Goal: Task Accomplishment & Management: Use online tool/utility

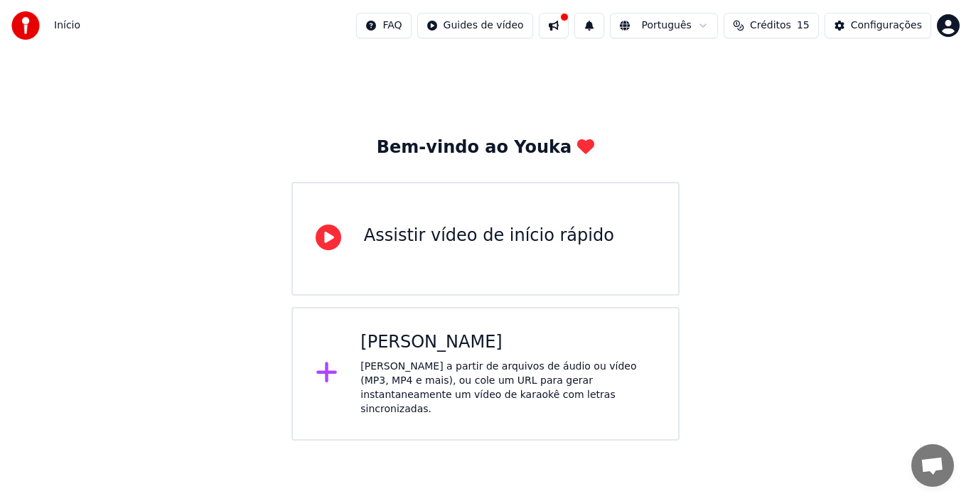
click at [434, 355] on div "Criar Karaokê Crie karaokê a partir de arquivos de áudio ou vídeo (MP3, MP4 e m…" at bounding box center [507, 373] width 295 height 85
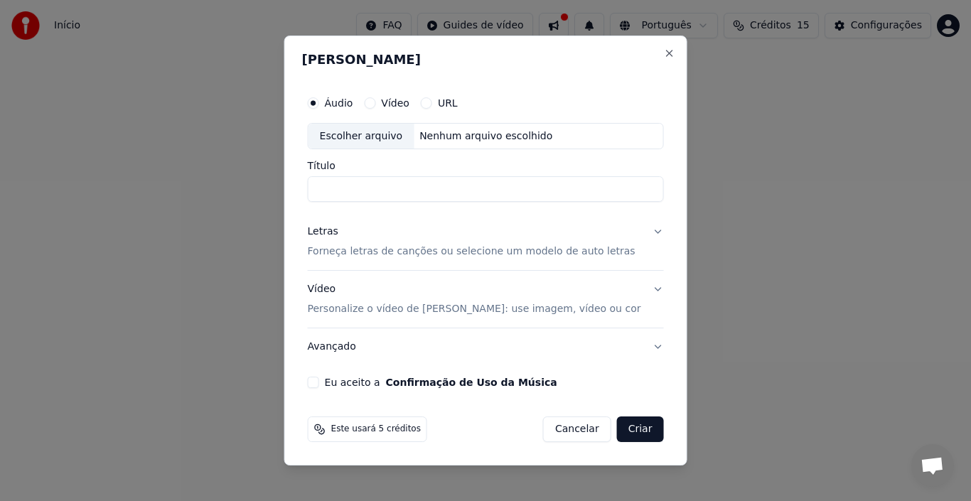
click at [387, 134] on div "Escolher arquivo" at bounding box center [362, 137] width 106 height 26
type input "**********"
click at [647, 230] on button "Letras Forneça letras de canções ou selecione um modelo de auto letras" at bounding box center [486, 242] width 356 height 57
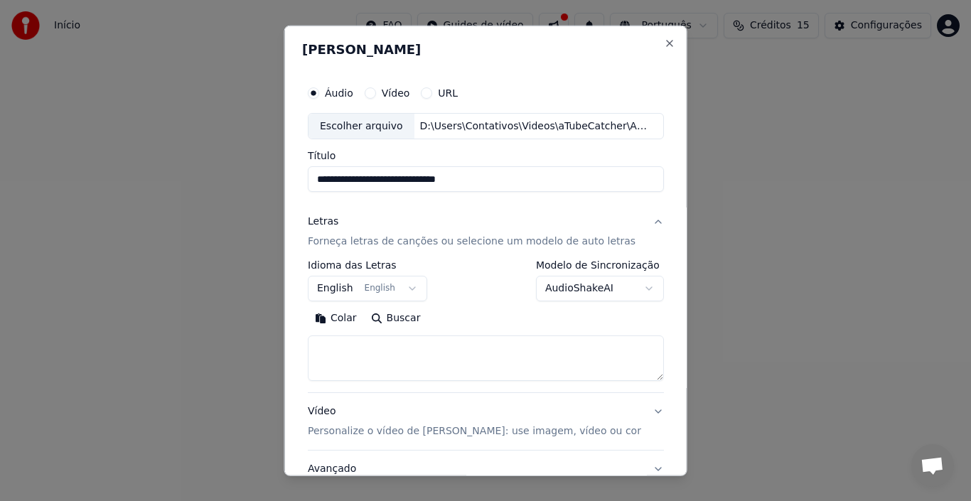
click at [405, 288] on button "English English" at bounding box center [367, 289] width 119 height 26
click at [334, 355] on textarea at bounding box center [486, 358] width 356 height 45
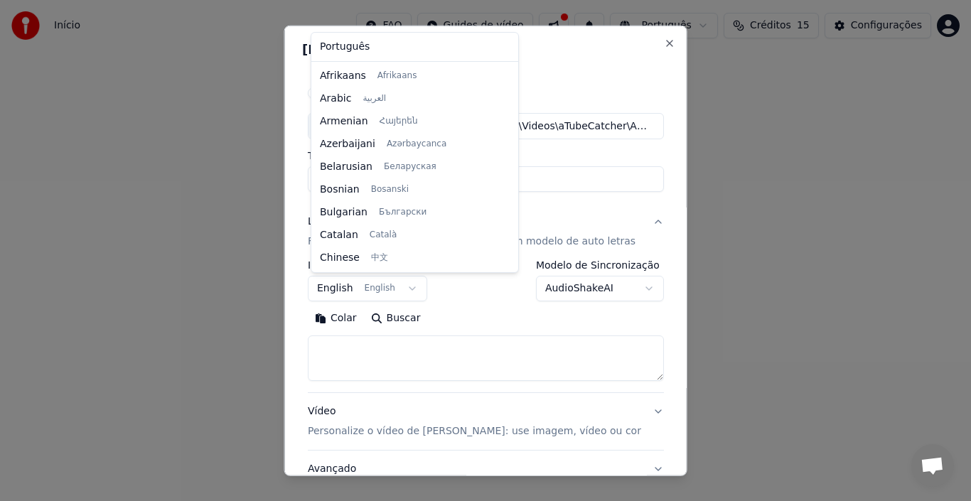
click at [343, 317] on body "**********" at bounding box center [485, 220] width 971 height 441
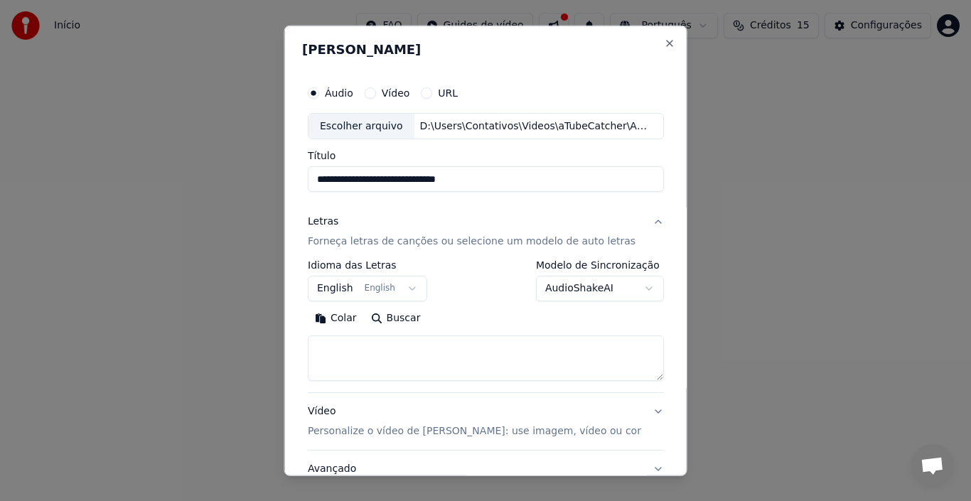
click at [341, 332] on body "**********" at bounding box center [485, 220] width 971 height 441
click at [335, 340] on textarea at bounding box center [486, 358] width 356 height 45
paste textarea "**********"
type textarea "**********"
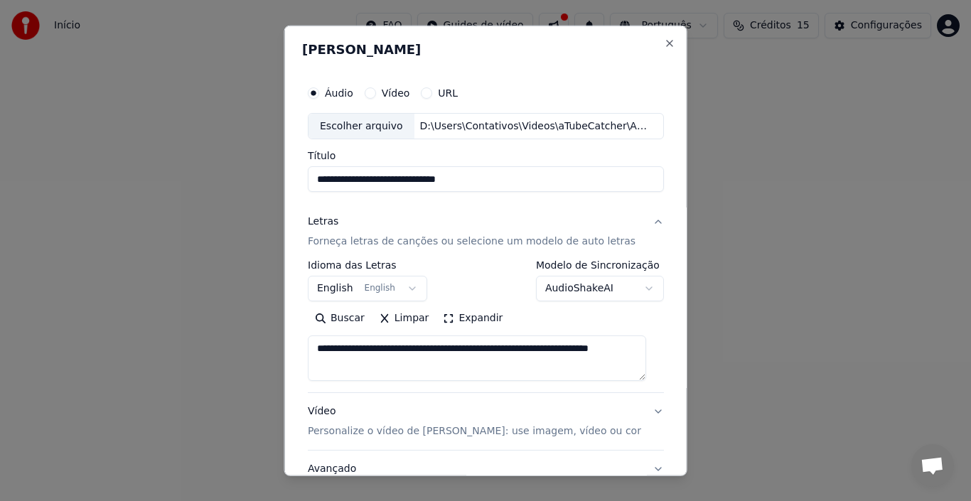
drag, startPoint x: 418, startPoint y: 366, endPoint x: 308, endPoint y: 348, distance: 111.7
click at [308, 348] on div "**********" at bounding box center [486, 295] width 368 height 444
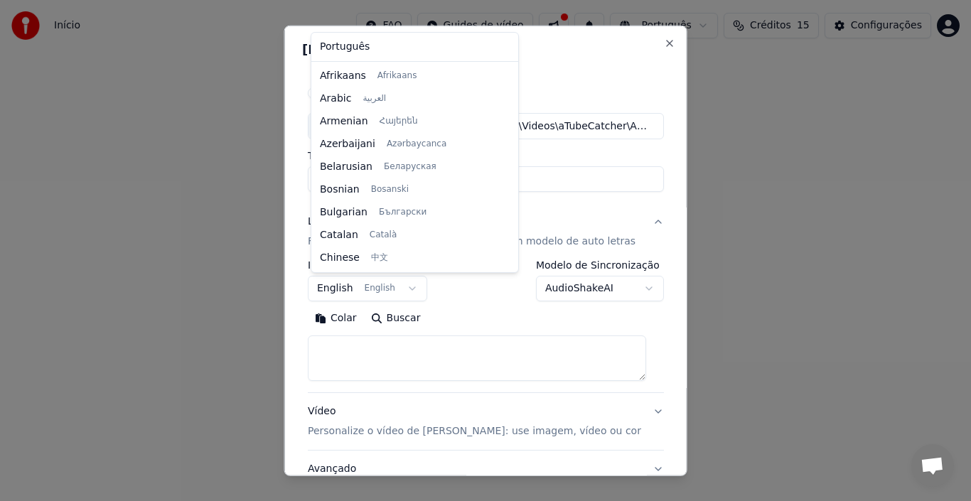
click at [404, 291] on body "**********" at bounding box center [485, 220] width 971 height 441
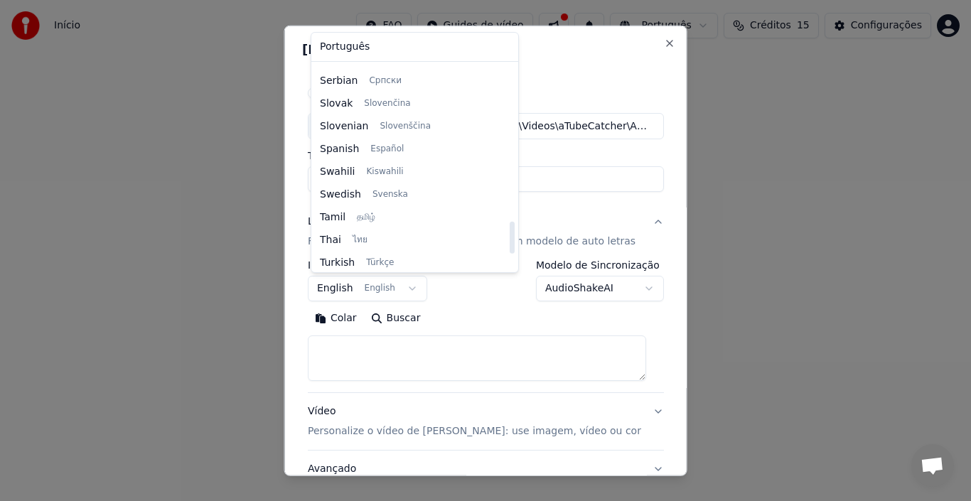
scroll to position [1091, 0]
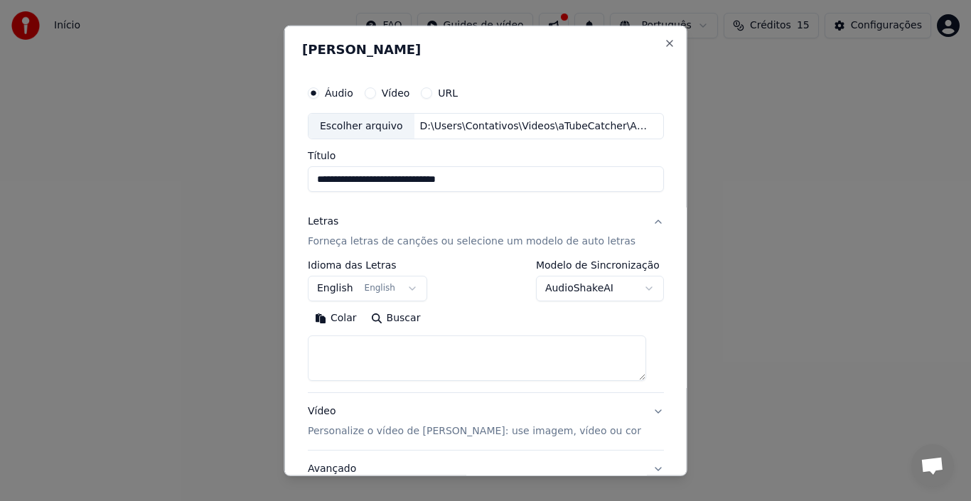
click at [346, 313] on button "Colar" at bounding box center [336, 318] width 56 height 23
drag, startPoint x: 351, startPoint y: 363, endPoint x: 313, endPoint y: 348, distance: 40.9
click at [313, 348] on textarea at bounding box center [477, 358] width 338 height 45
click at [318, 371] on textarea at bounding box center [477, 358] width 338 height 45
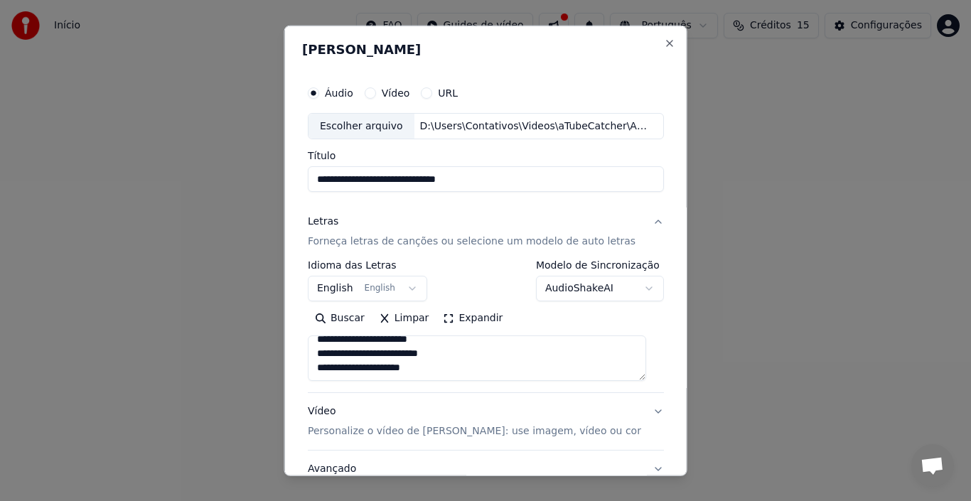
scroll to position [112, 0]
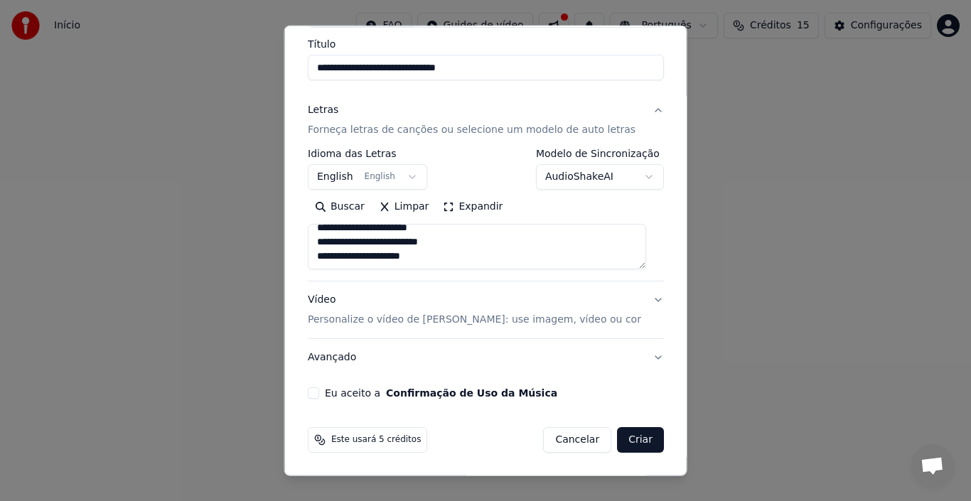
type textarea "**********"
click at [642, 299] on button "Vídeo Personalize o vídeo de karaokê: use imagem, vídeo ou cor" at bounding box center [486, 310] width 356 height 57
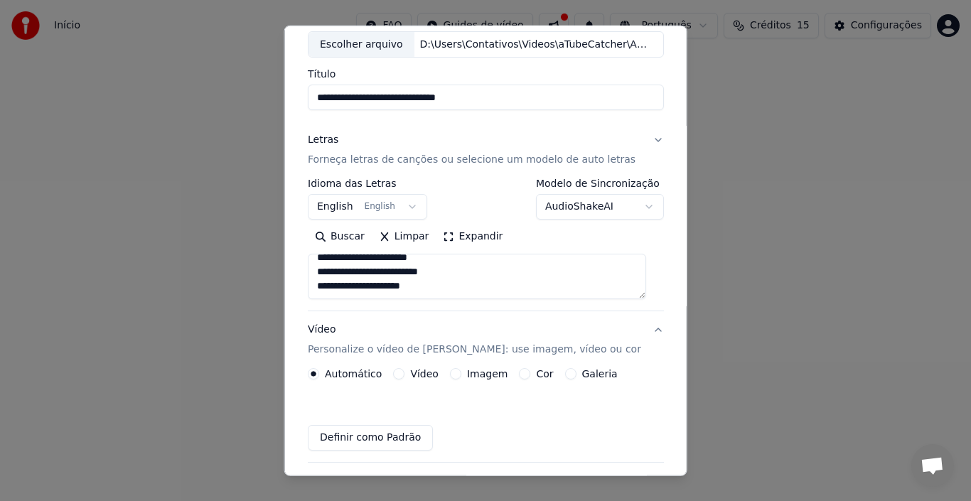
scroll to position [73, 0]
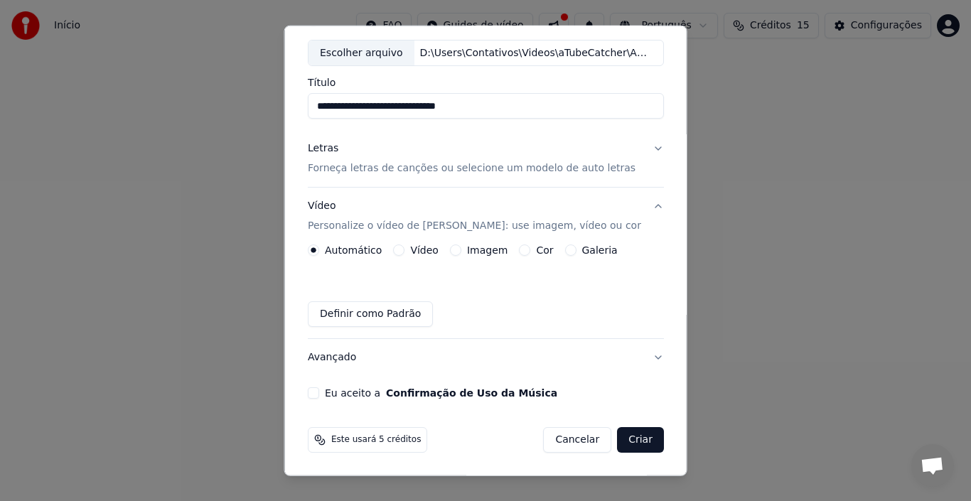
click at [456, 251] on button "Imagem" at bounding box center [454, 250] width 11 height 11
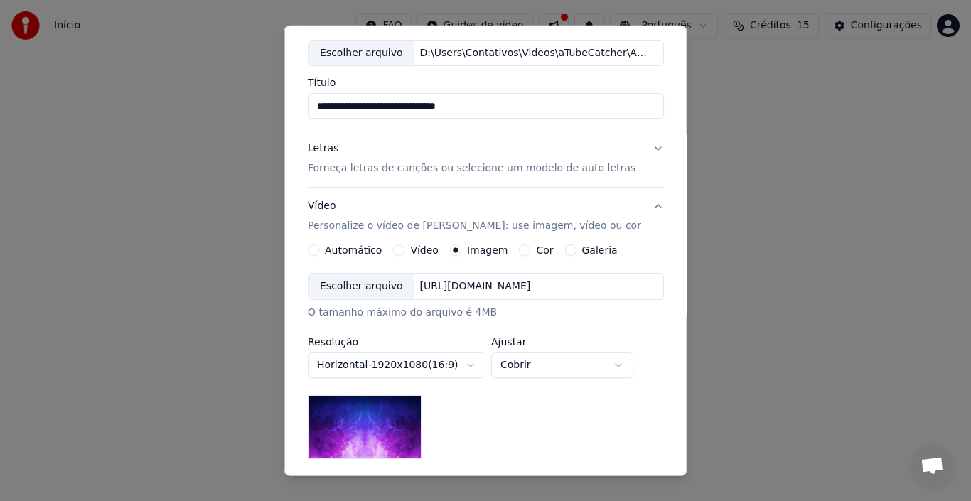
click at [370, 286] on div "Escolher arquivo" at bounding box center [362, 287] width 106 height 26
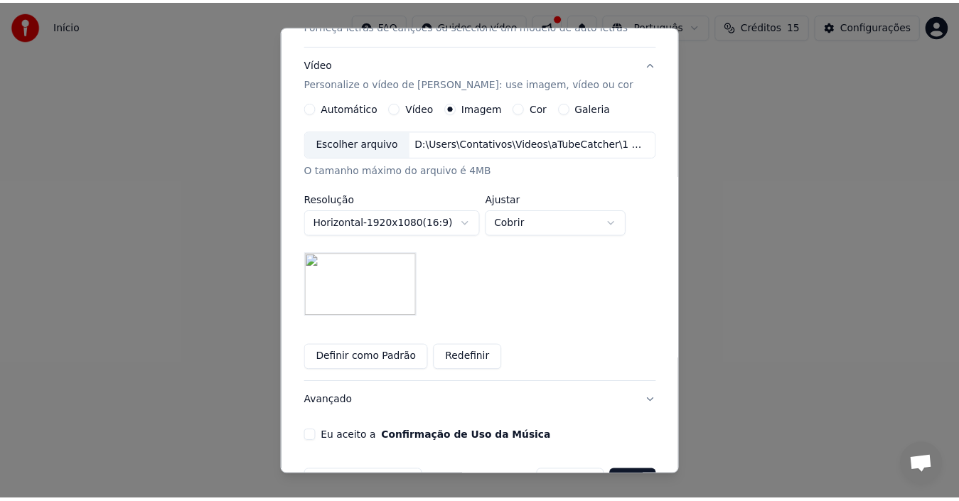
scroll to position [259, 0]
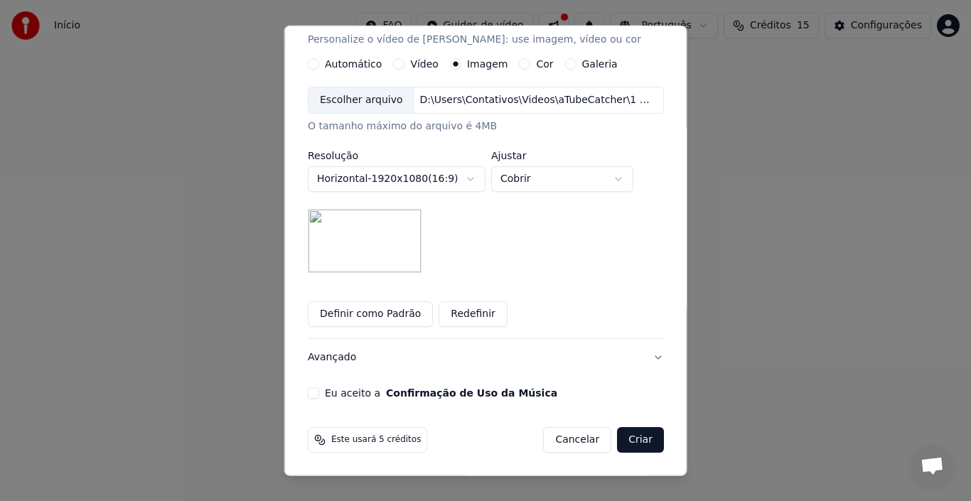
click at [316, 392] on button "Eu aceito a Confirmação de Uso da Música" at bounding box center [313, 392] width 11 height 11
click at [621, 436] on button "Criar" at bounding box center [640, 440] width 47 height 26
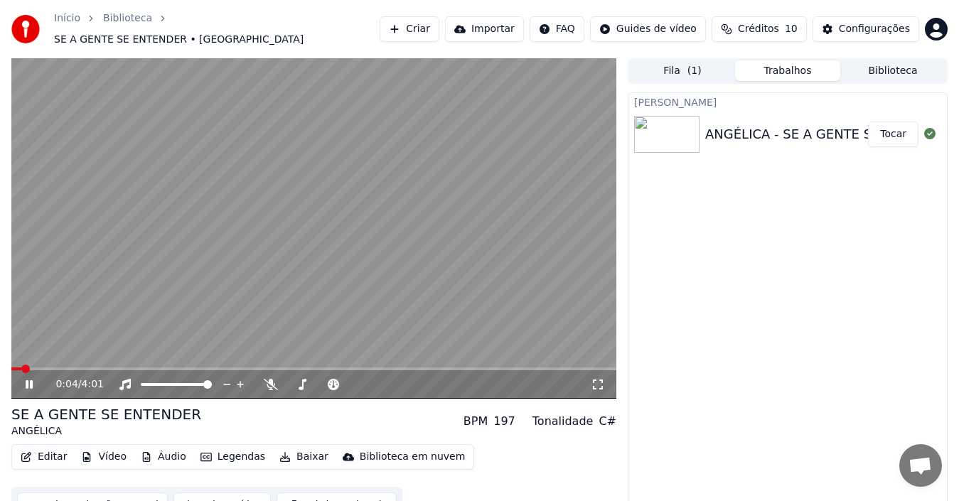
scroll to position [16, 0]
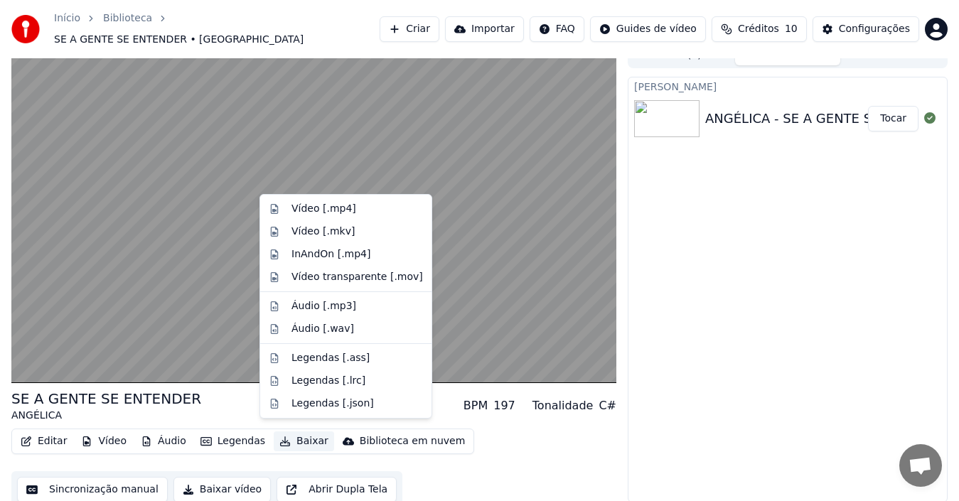
click at [289, 432] on button "Baixar" at bounding box center [304, 442] width 60 height 20
click at [304, 207] on div "Vídeo [.mp4]" at bounding box center [323, 209] width 65 height 14
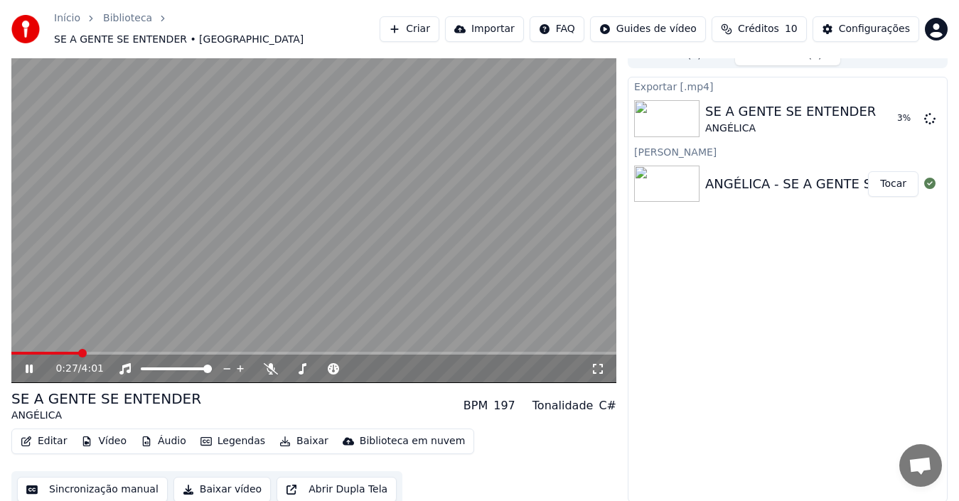
click at [27, 365] on icon at bounding box center [29, 369] width 7 height 9
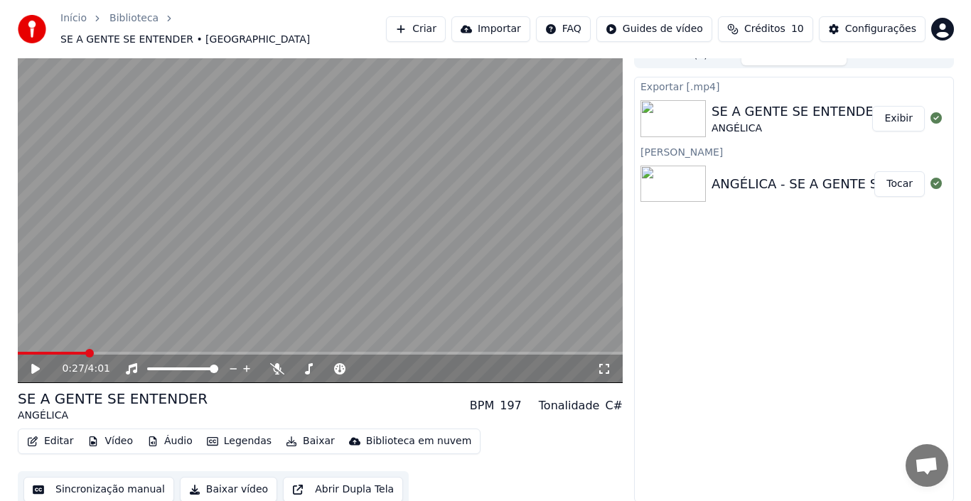
scroll to position [0, 0]
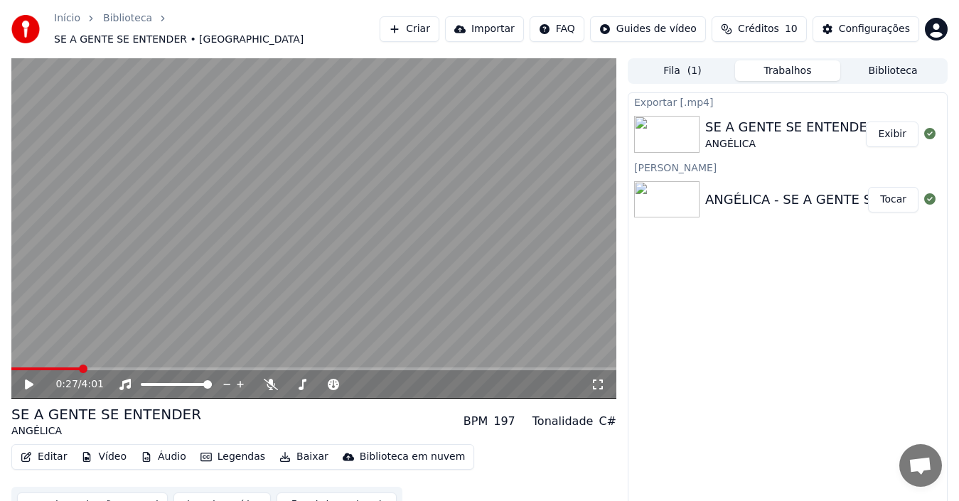
click at [899, 124] on button "Exibir" at bounding box center [892, 135] width 53 height 26
click at [439, 29] on button "Criar" at bounding box center [410, 29] width 60 height 26
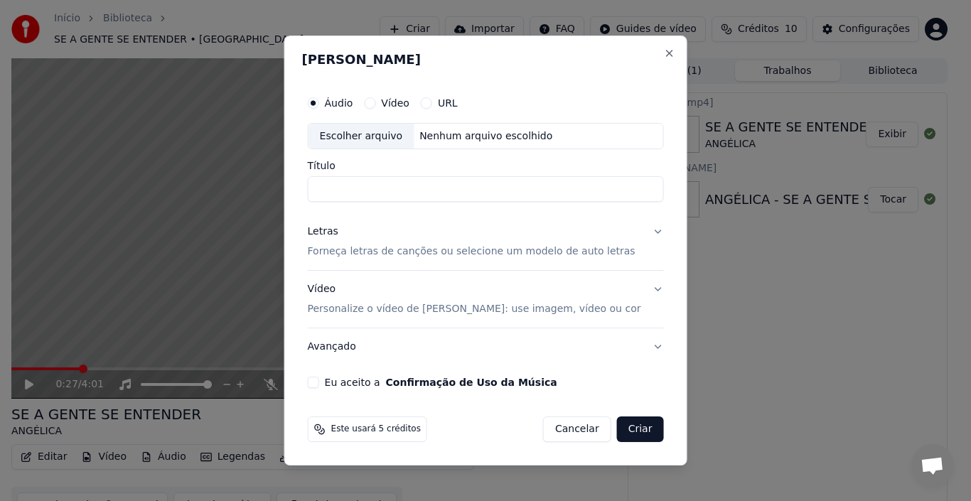
click at [362, 137] on div "Escolher arquivo" at bounding box center [362, 137] width 106 height 26
type input "**********"
click at [402, 256] on p "Forneça letras de canções ou selecione um modelo de auto letras" at bounding box center [472, 252] width 328 height 14
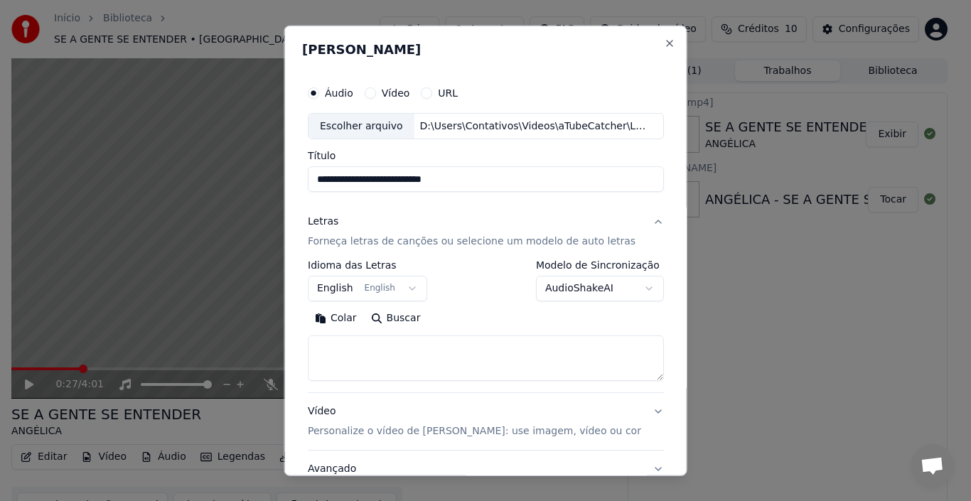
click at [405, 314] on button "Buscar" at bounding box center [395, 318] width 64 height 23
type textarea "**********"
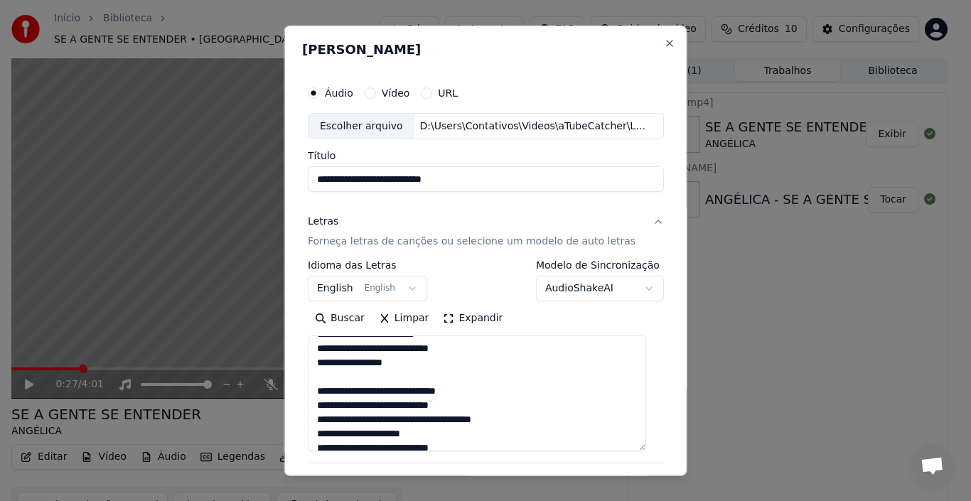
drag, startPoint x: 643, startPoint y: 377, endPoint x: 643, endPoint y: 448, distance: 70.4
click at [643, 448] on textarea at bounding box center [477, 394] width 338 height 116
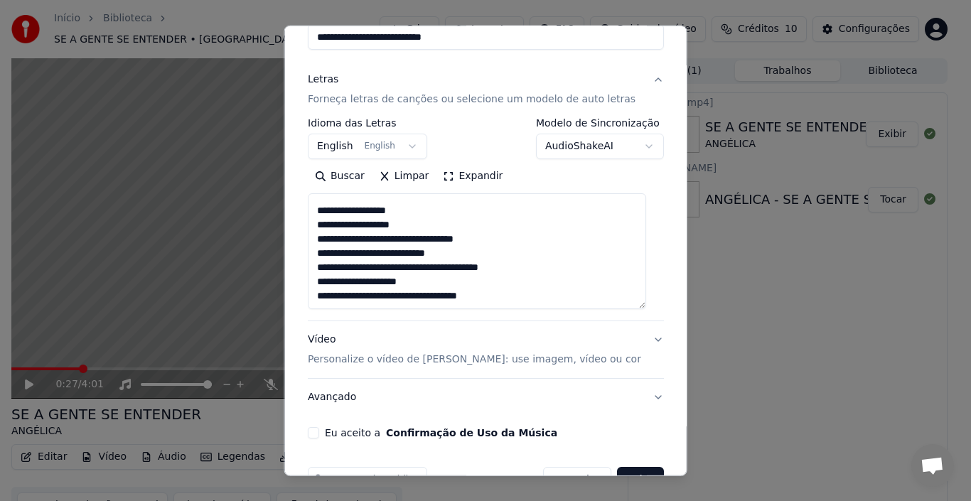
scroll to position [182, 0]
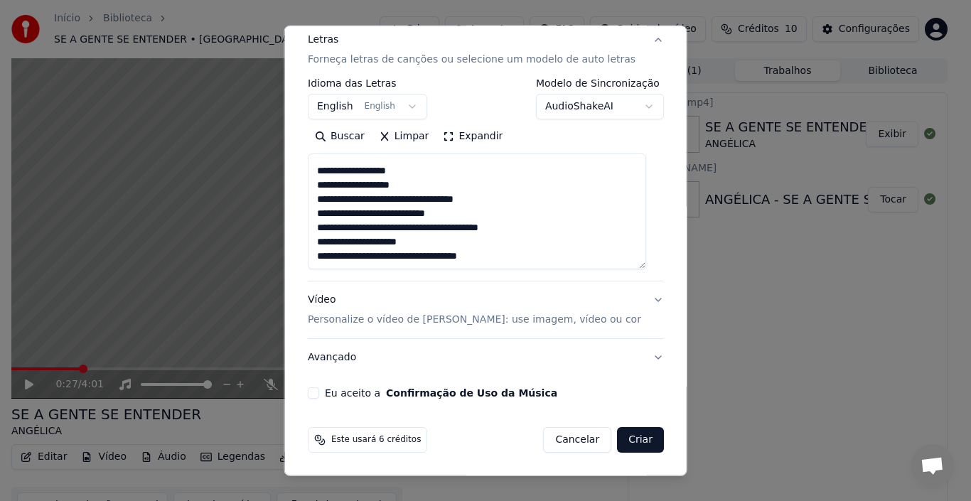
click at [640, 298] on button "Vídeo Personalize o vídeo de karaokê: use imagem, vídeo ou cor" at bounding box center [486, 310] width 356 height 57
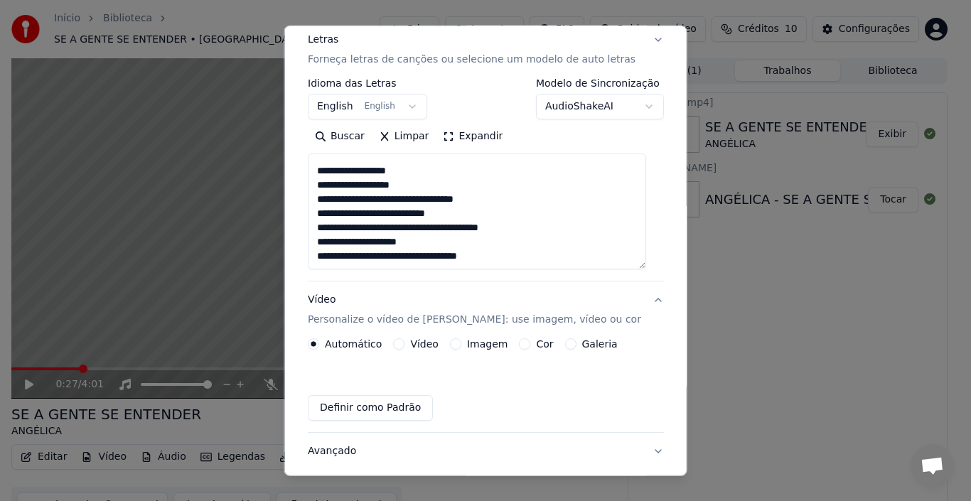
scroll to position [73, 0]
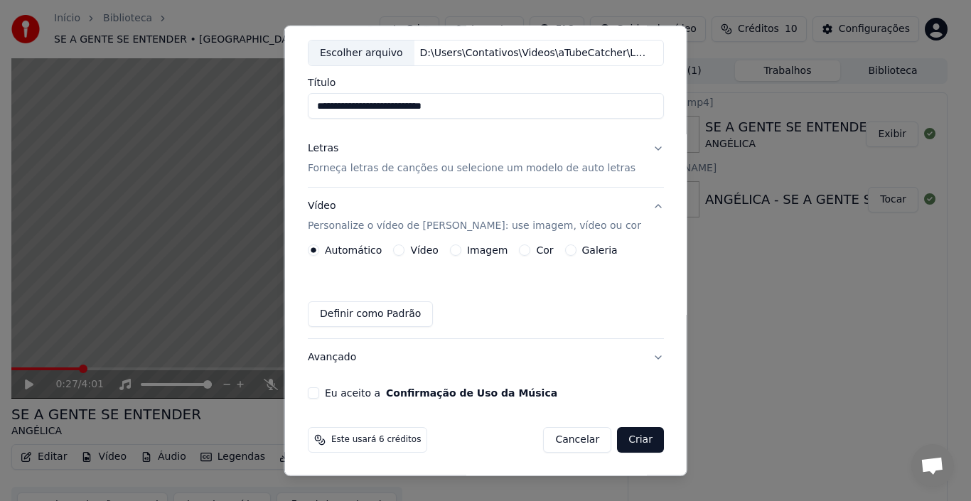
click at [459, 251] on div "Imagem" at bounding box center [478, 250] width 58 height 11
click at [454, 250] on button "Imagem" at bounding box center [454, 250] width 11 height 11
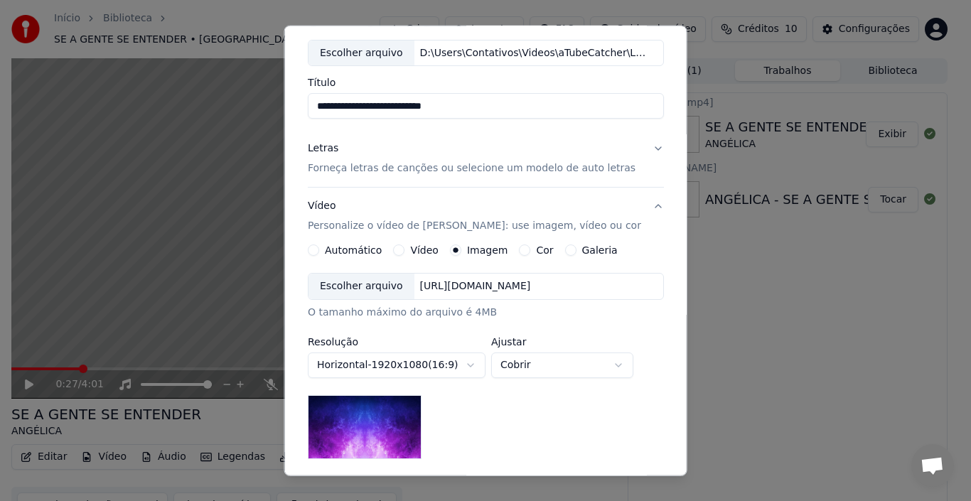
scroll to position [144, 0]
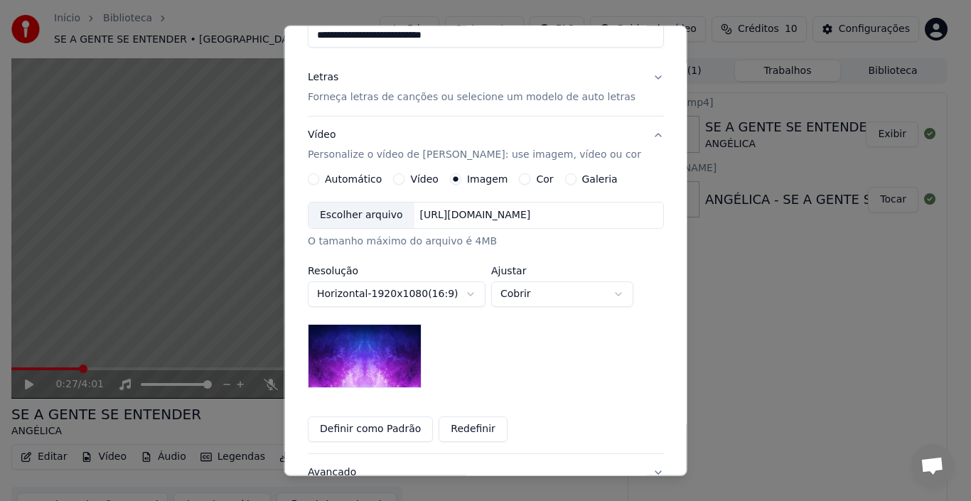
click at [374, 213] on div "Escolher arquivo" at bounding box center [362, 216] width 106 height 26
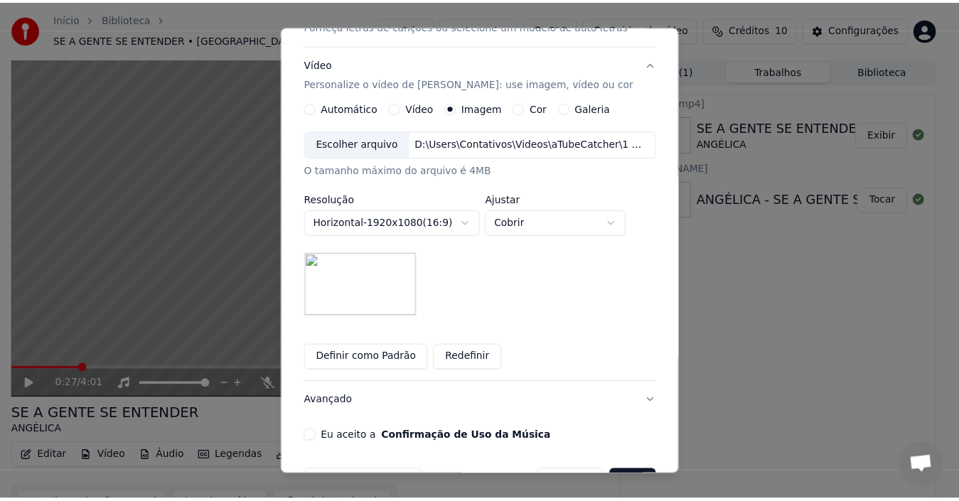
scroll to position [259, 0]
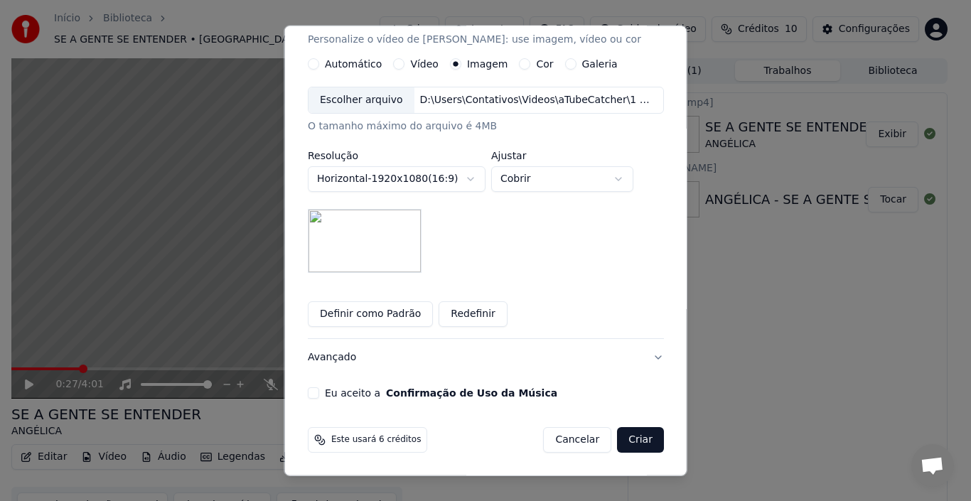
click at [319, 390] on button "Eu aceito a Confirmação de Uso da Música" at bounding box center [313, 392] width 11 height 11
click at [617, 438] on button "Criar" at bounding box center [640, 440] width 47 height 26
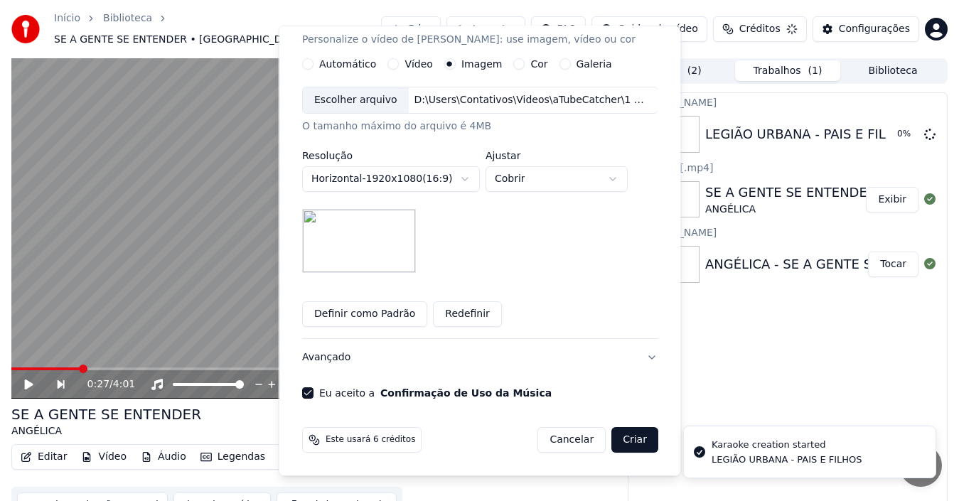
scroll to position [73, 0]
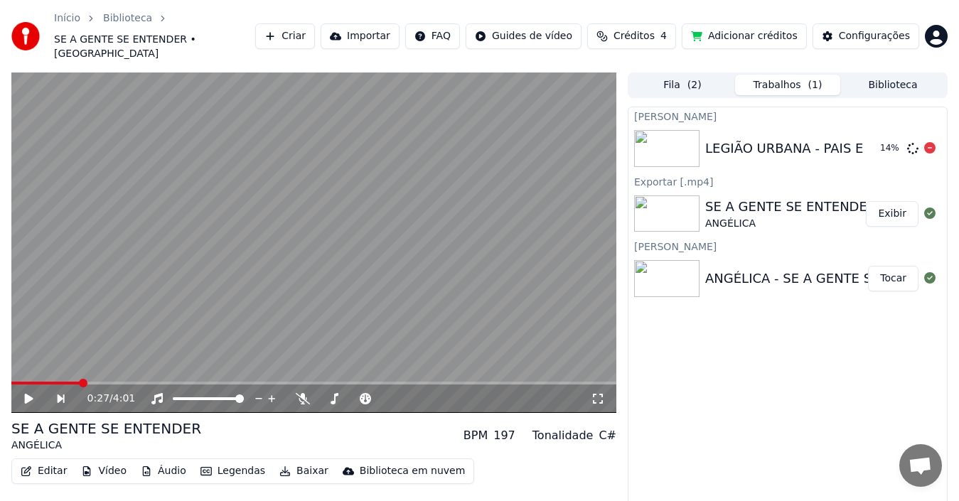
click at [813, 139] on div "LEGIÃO URBANA - PAIS E FILHOS" at bounding box center [809, 149] width 208 height 20
click at [675, 136] on img at bounding box center [666, 148] width 65 height 37
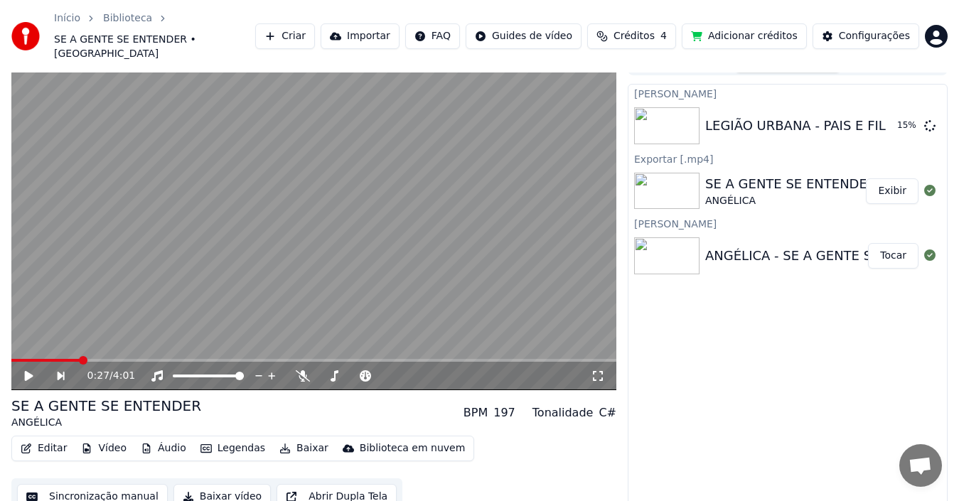
scroll to position [0, 0]
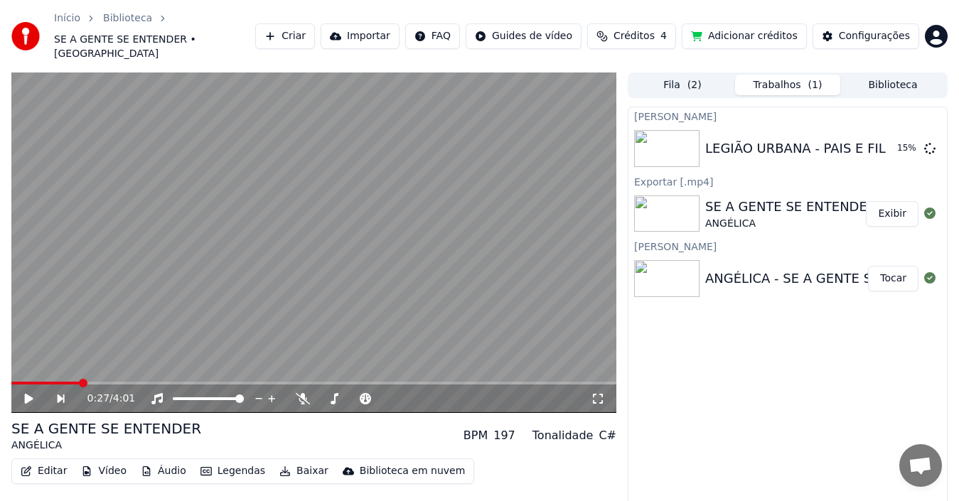
click at [689, 78] on span "( 2 )" at bounding box center [694, 85] width 14 height 14
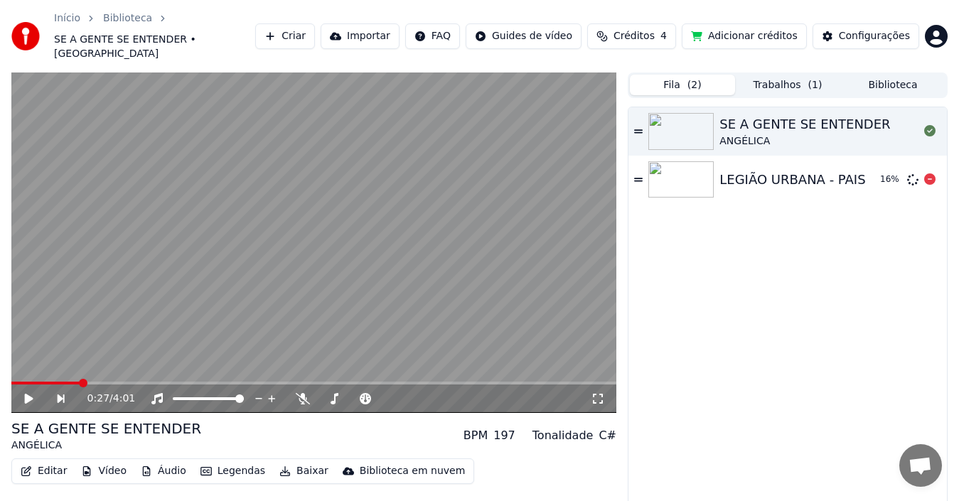
click at [739, 170] on div "LEGIÃO URBANA - PAIS E FILHOS" at bounding box center [823, 180] width 208 height 20
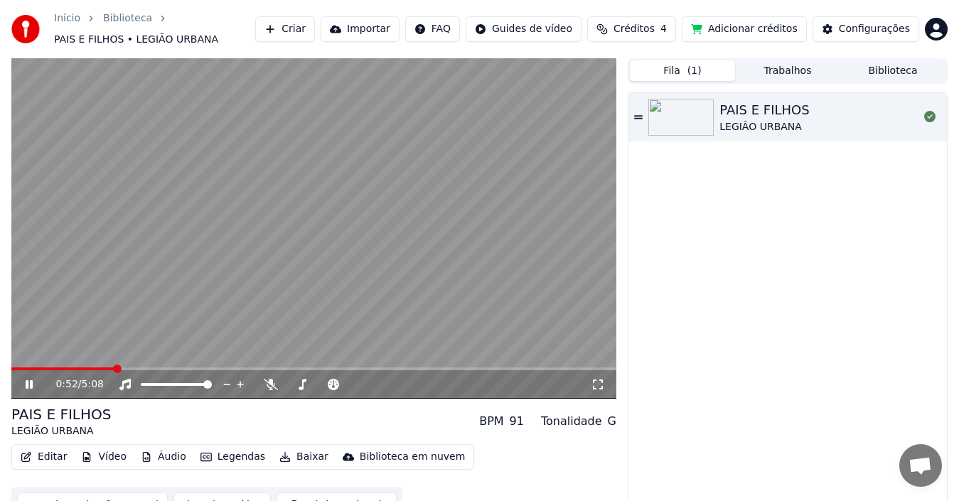
scroll to position [23, 0]
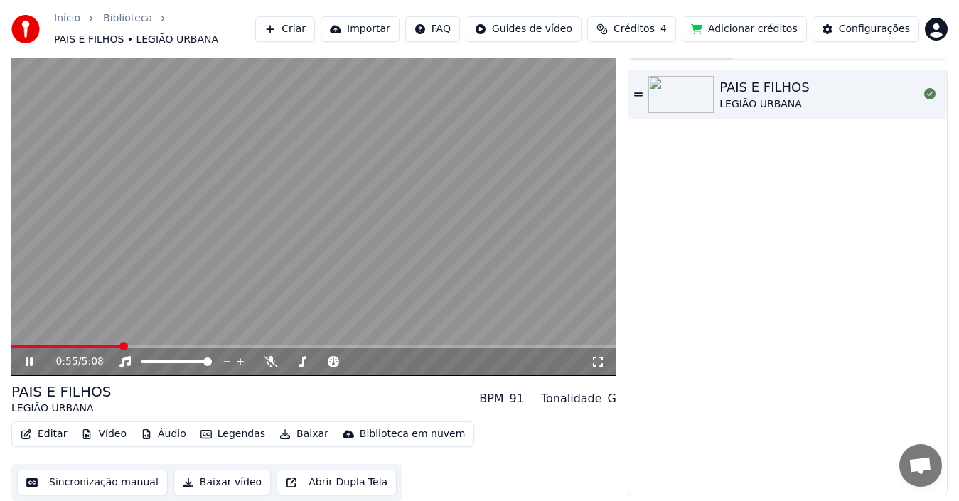
click at [225, 478] on button "Baixar vídeo" at bounding box center [221, 483] width 97 height 26
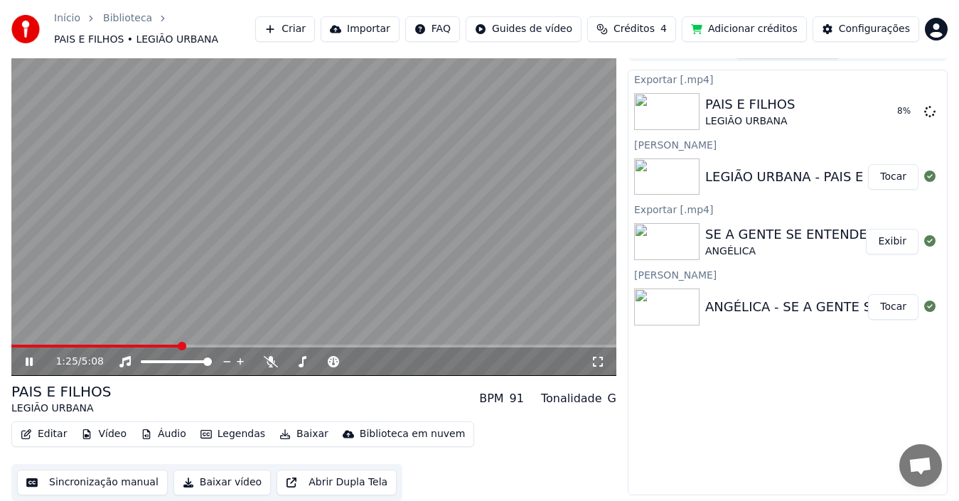
click at [30, 363] on icon at bounding box center [39, 361] width 33 height 11
